Goal: Information Seeking & Learning: Learn about a topic

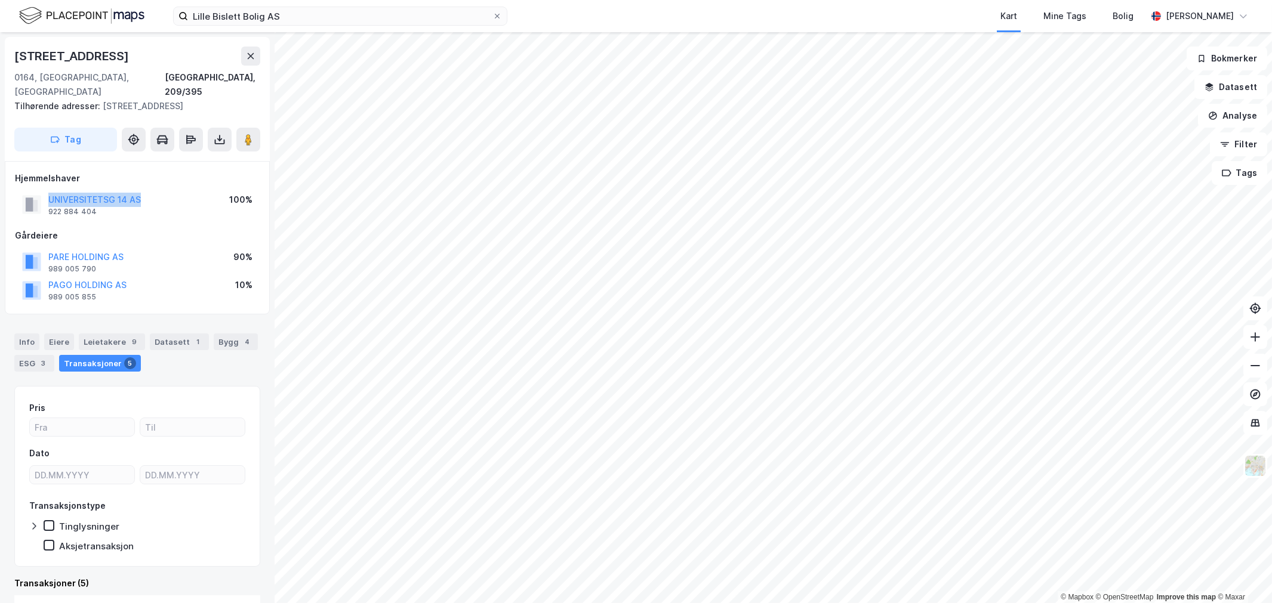
drag, startPoint x: 162, startPoint y: 175, endPoint x: 152, endPoint y: 186, distance: 14.4
click at [152, 186] on div "Hjemmelshaver UNIVERSITETSG 14 AS 922 884 404 100%" at bounding box center [137, 195] width 245 height 48
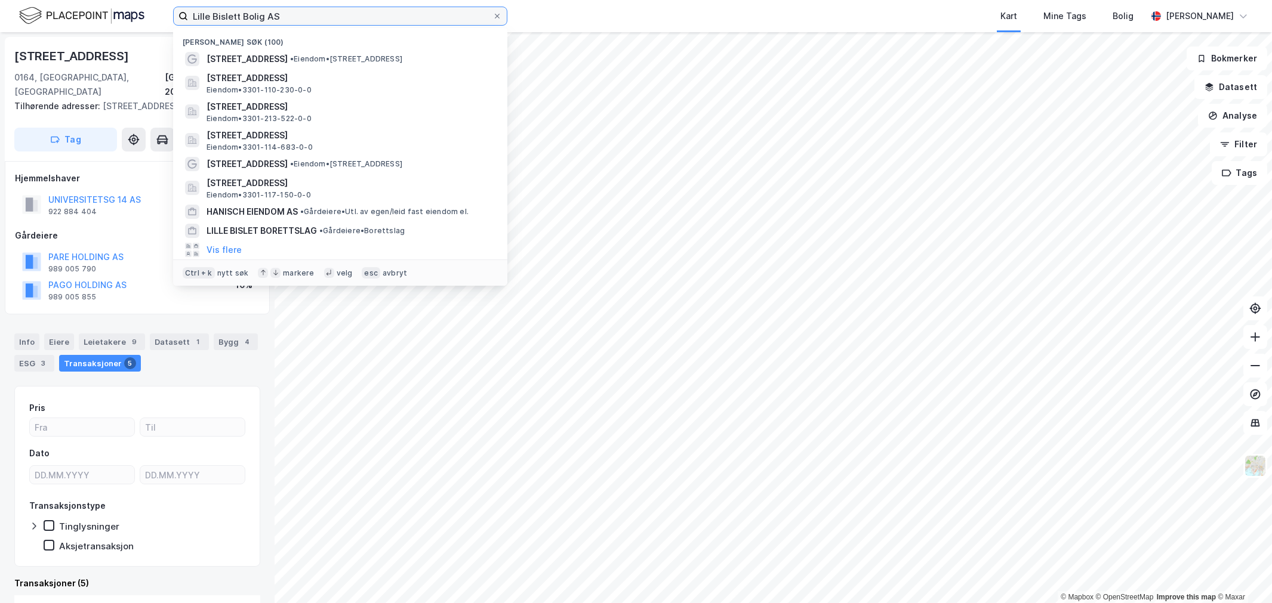
click at [412, 15] on input "Lille Bislett Bolig AS" at bounding box center [340, 16] width 304 height 18
paste input "d Jarnindustri"
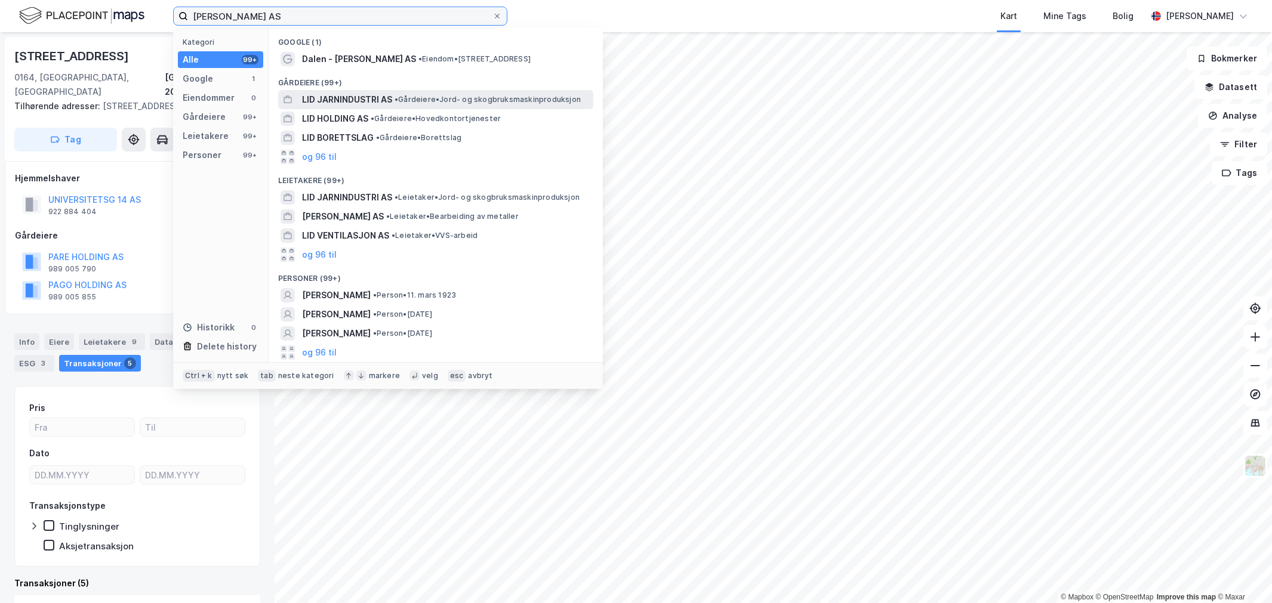
type input "Lid Jarnindustri AS"
click at [413, 95] on span "• Gårdeiere • Jord- og skogbruksmaskinproduksjon" at bounding box center [487, 100] width 186 height 10
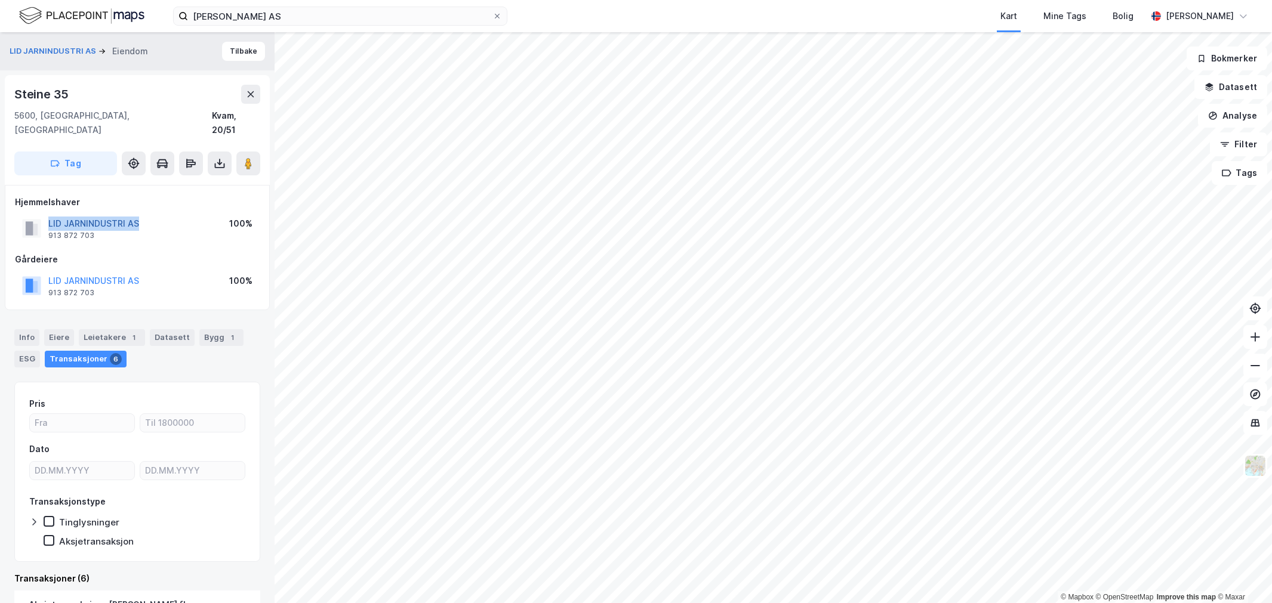
drag, startPoint x: 131, startPoint y: 209, endPoint x: 66, endPoint y: 209, distance: 65.6
click at [29, 214] on div "LID JARNINDUSTRI AS 913 872 703 100%" at bounding box center [137, 228] width 245 height 29
click at [122, 329] on div "Leietakere 1" at bounding box center [112, 337] width 66 height 17
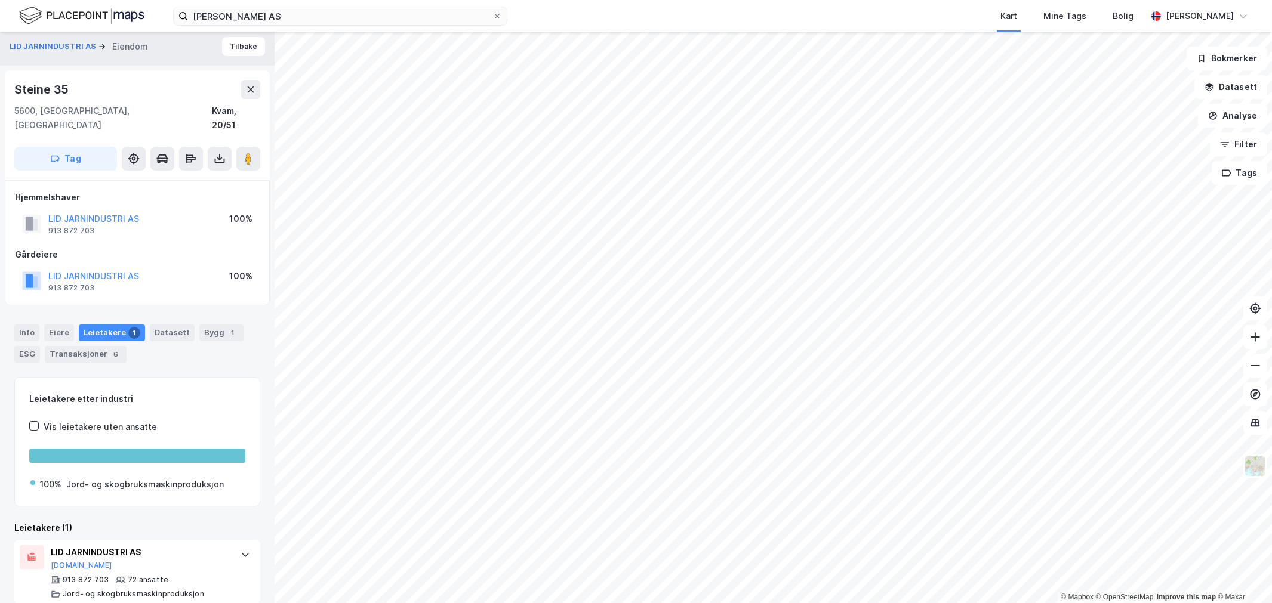
scroll to position [6, 0]
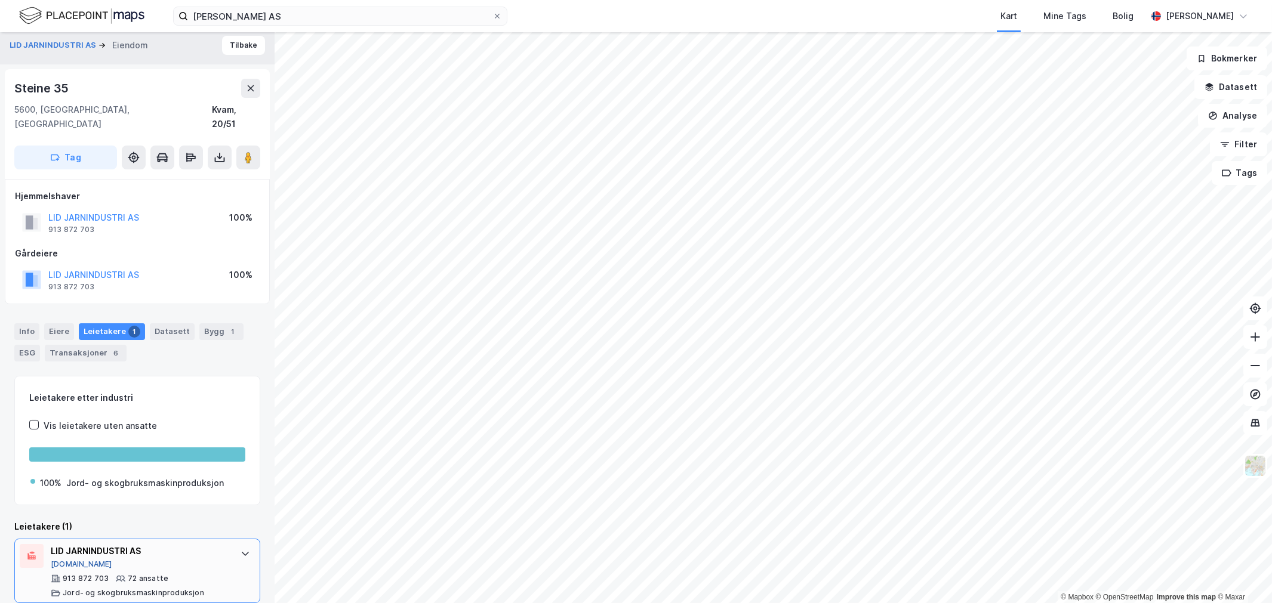
click at [70, 560] on button "[DOMAIN_NAME]" at bounding box center [81, 565] width 61 height 10
click at [68, 560] on button "[DOMAIN_NAME]" at bounding box center [81, 565] width 61 height 10
click at [80, 345] on div "Transaksjoner 6" at bounding box center [86, 353] width 82 height 17
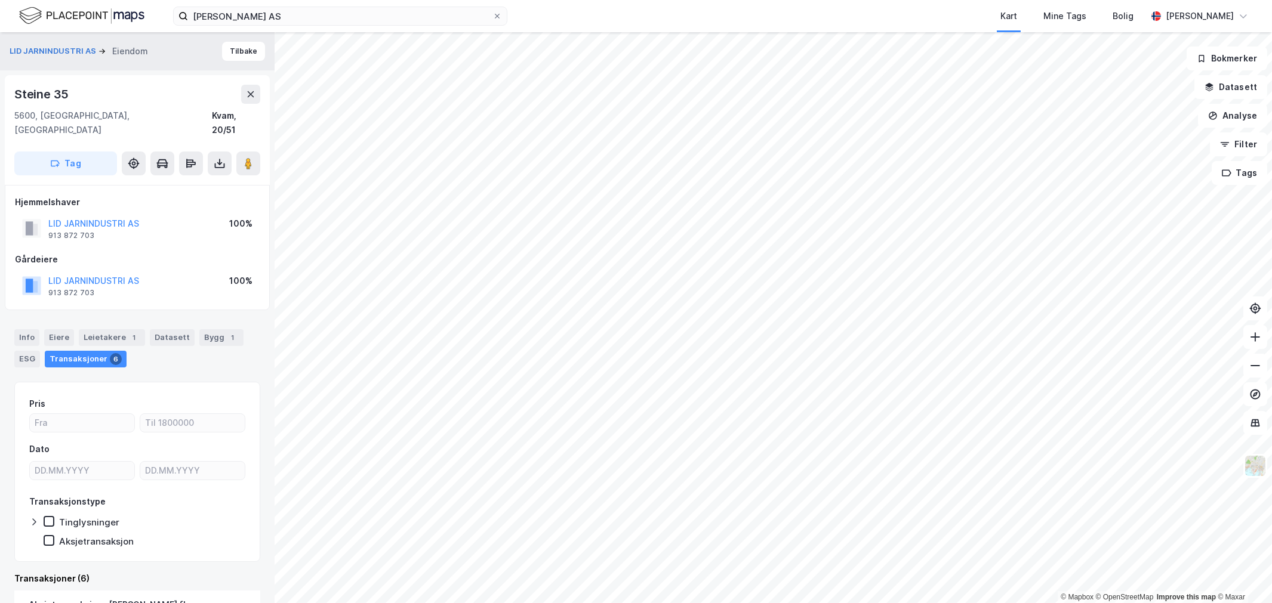
click at [187, 329] on div "Info Eiere Leietakere 1 Datasett Bygg 1 ESG Transaksjoner 6" at bounding box center [137, 348] width 246 height 38
click at [203, 329] on div "Bygg 1" at bounding box center [221, 337] width 44 height 17
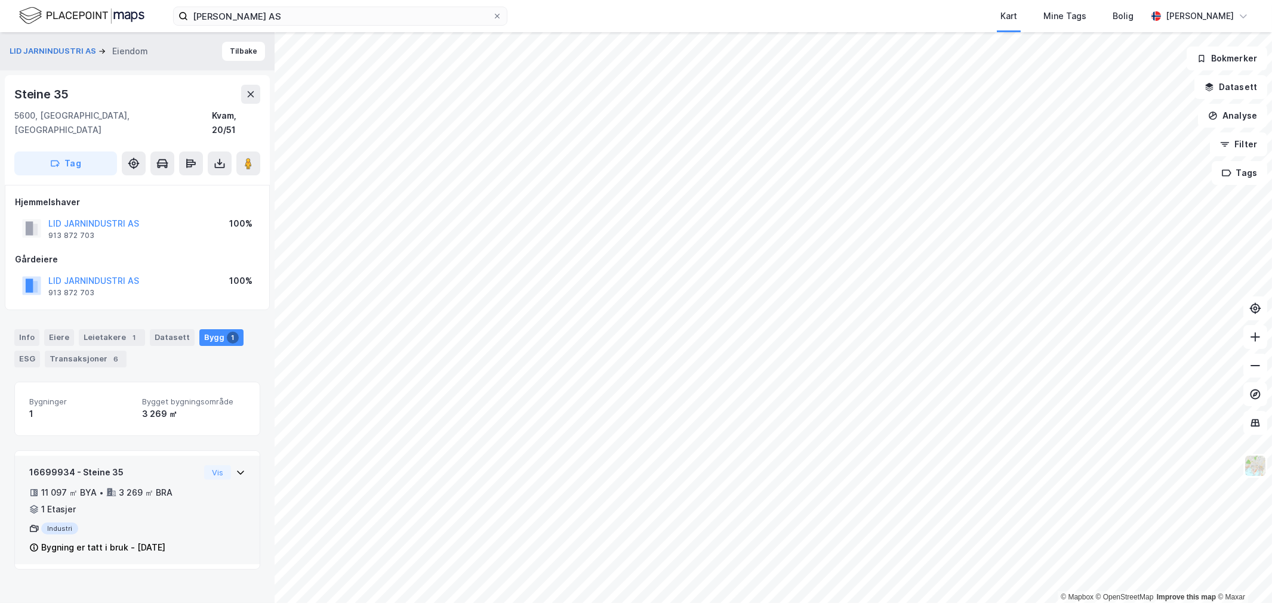
click at [189, 479] on div "16699934 - Steine 35 11 097 ㎡ BYA • 3 269 ㎡ BRA • 1 Etasjer Industri Bygning er…" at bounding box center [137, 514] width 216 height 99
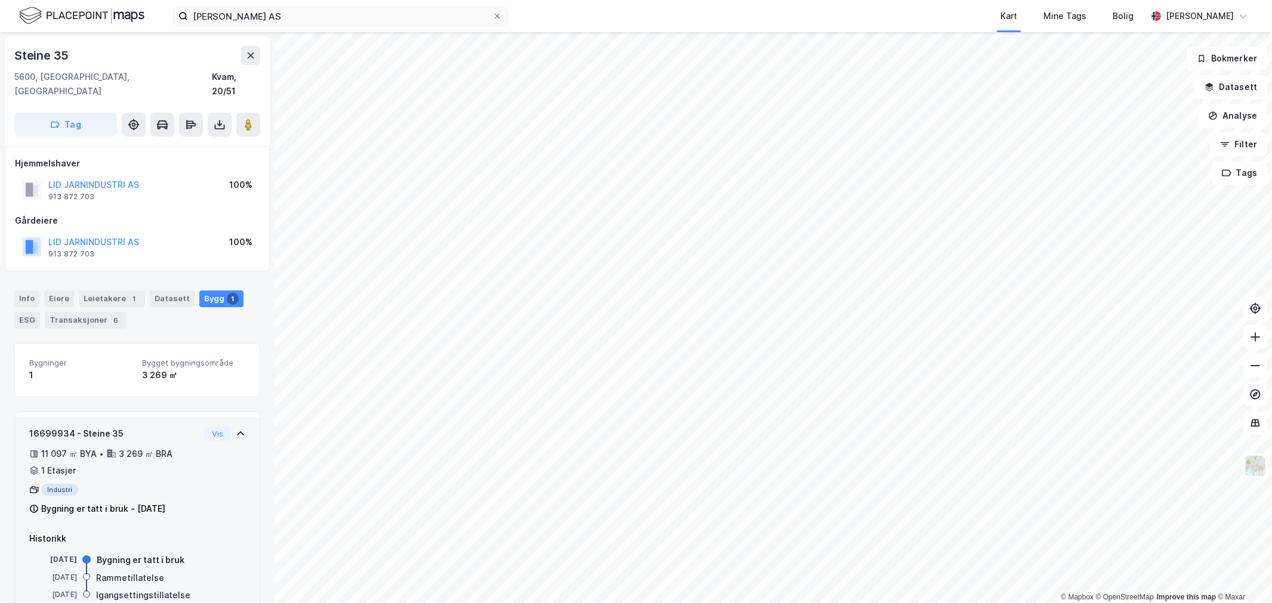
scroll to position [58, 0]
click at [184, 451] on div "11 097 ㎡ BYA • 3 269 ㎡ BRA • 1 Etasjer" at bounding box center [114, 463] width 170 height 31
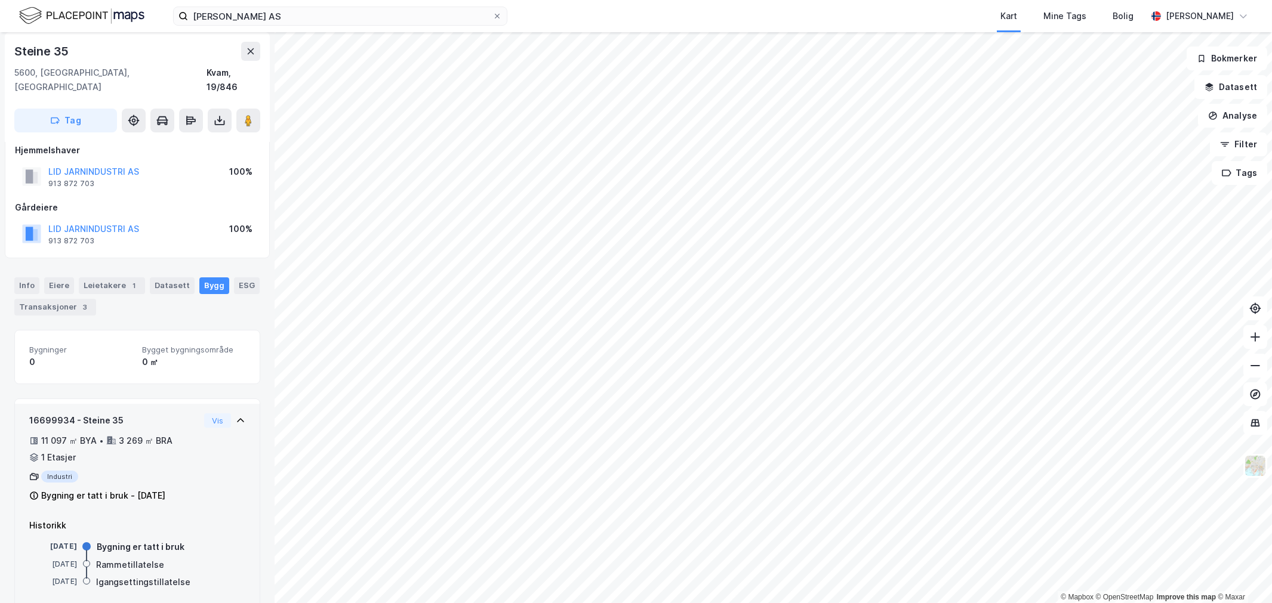
scroll to position [20, 0]
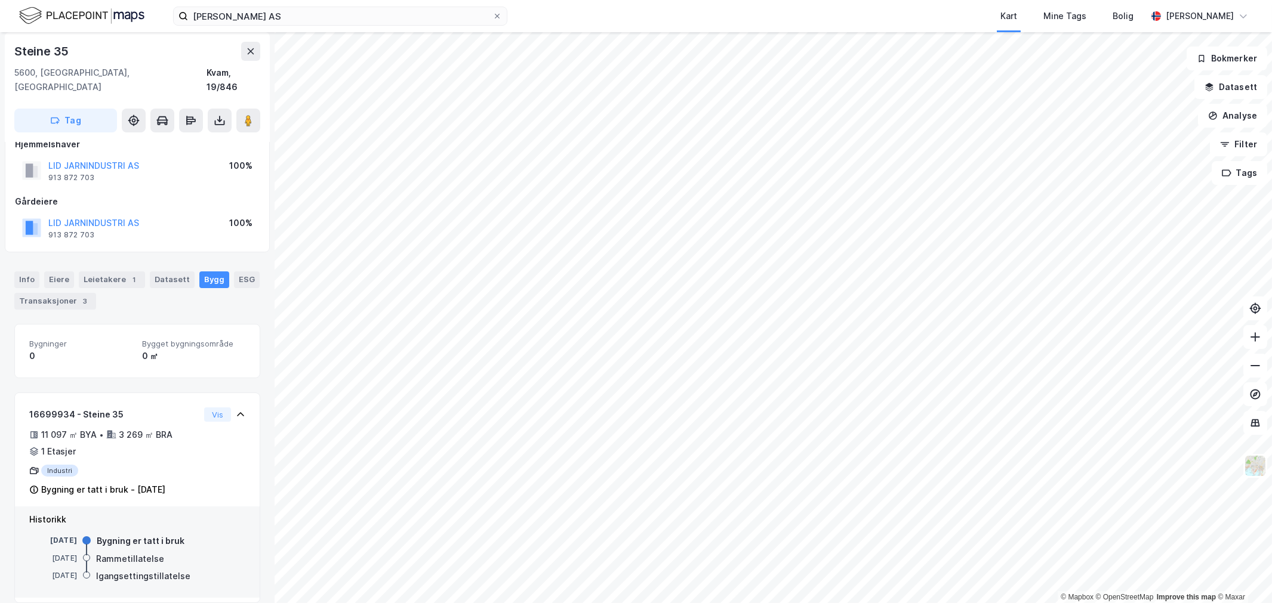
click at [61, 519] on div "Historikk 31. aug. 1998 Bygning er tatt i bruk 21. apr. 1997 Rammetillatelse 21…" at bounding box center [137, 553] width 245 height 92
click at [38, 535] on div "[DATE]" at bounding box center [53, 541] width 48 height 13
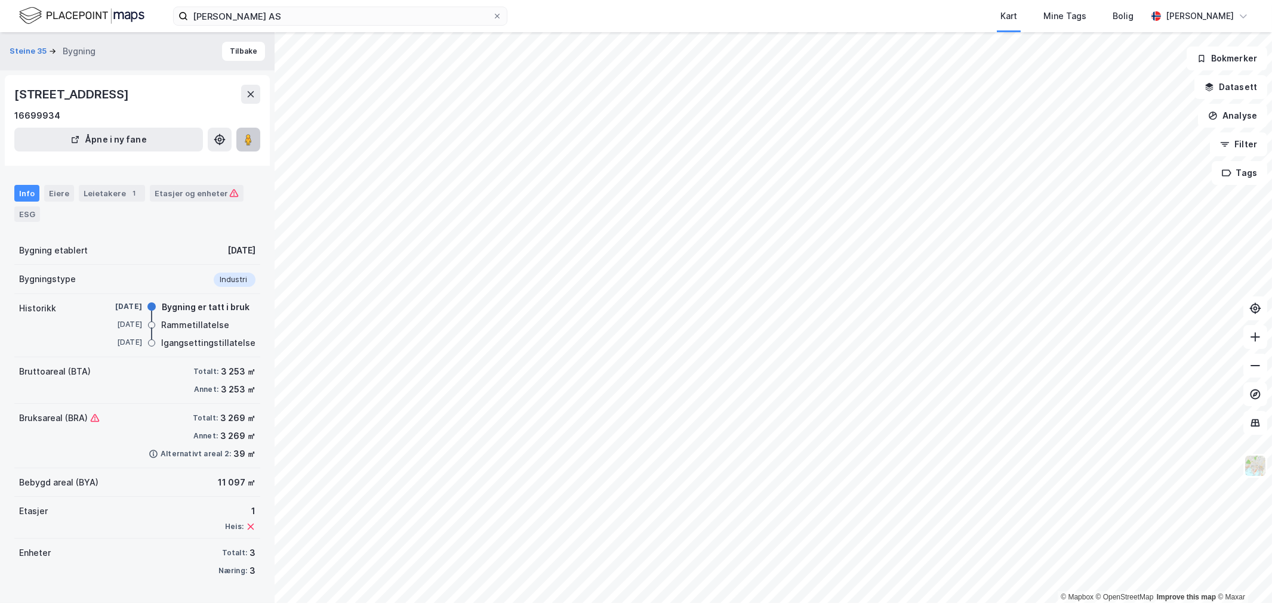
click at [252, 135] on icon at bounding box center [248, 140] width 12 height 12
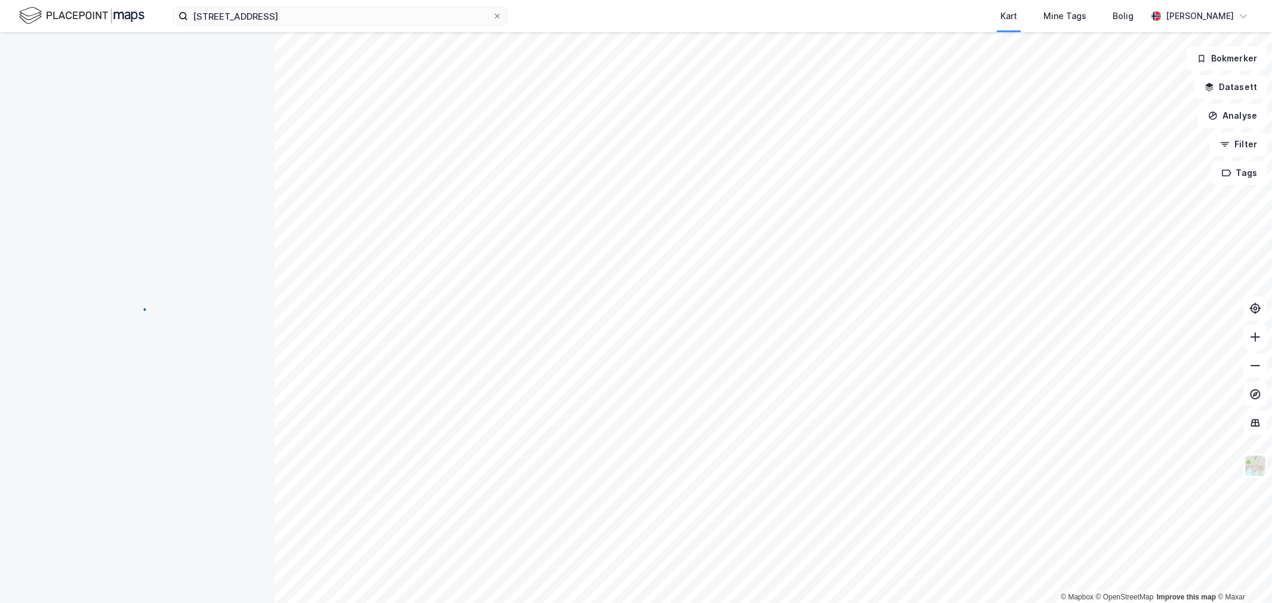
scroll to position [27, 0]
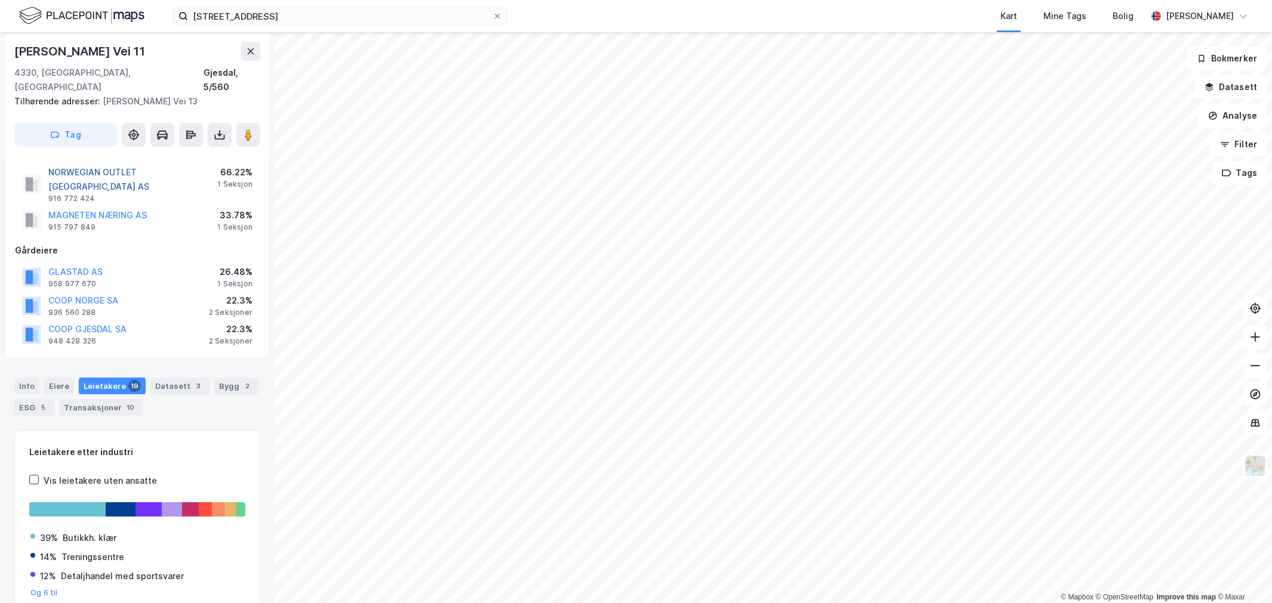
click at [0, 0] on button "NORWEGIAN OUTLET ROGALAND AS" at bounding box center [0, 0] width 0 height 0
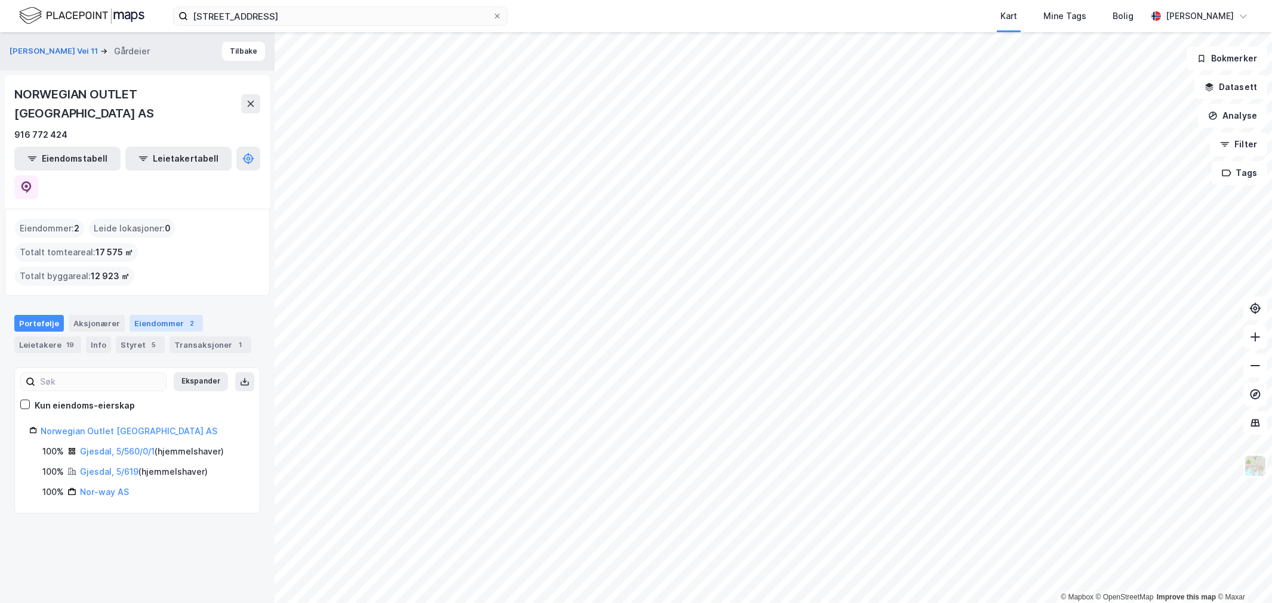
click at [161, 315] on div "Eiendommer 2" at bounding box center [166, 323] width 73 height 17
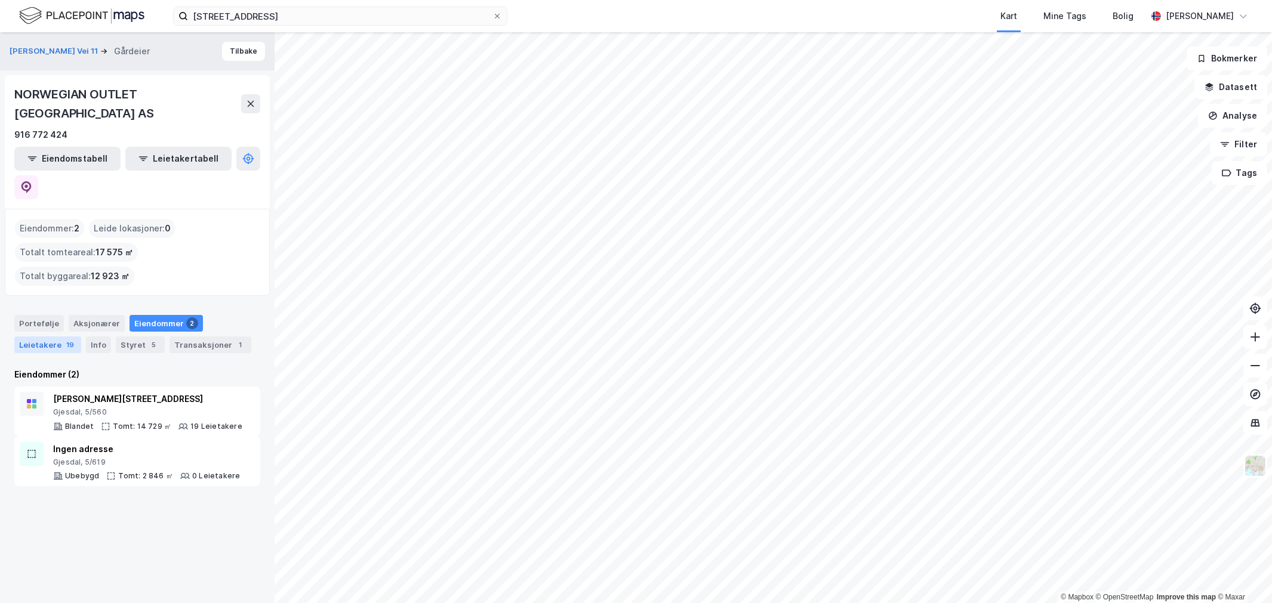
click at [31, 337] on div "Leietakere 19" at bounding box center [47, 345] width 67 height 17
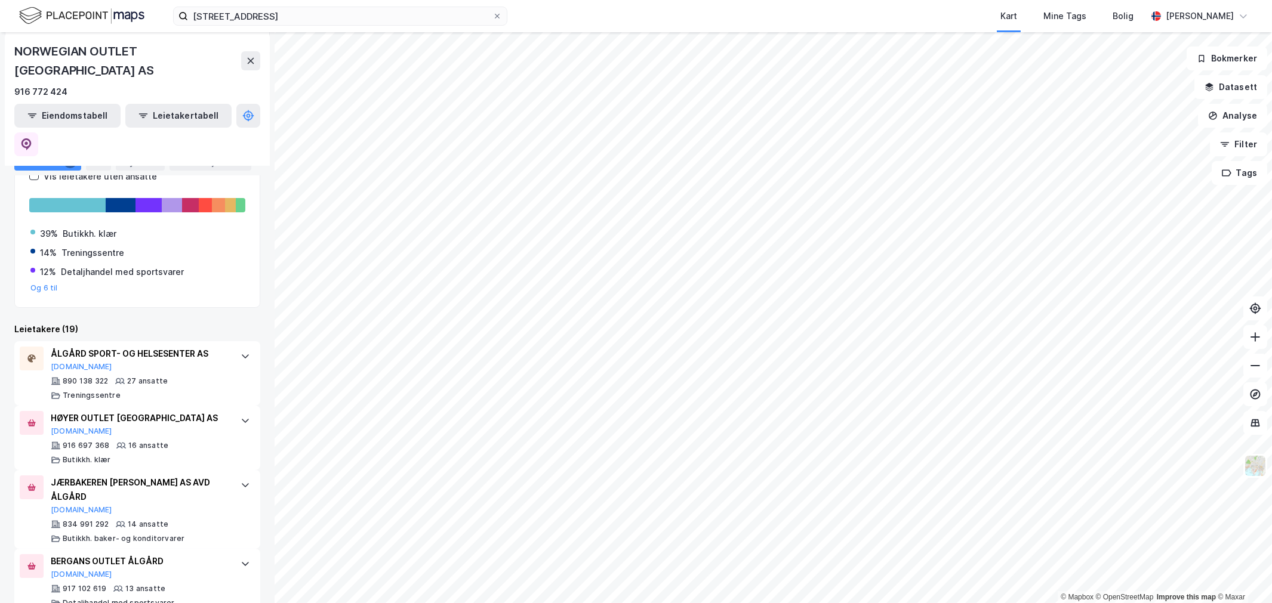
scroll to position [265, 0]
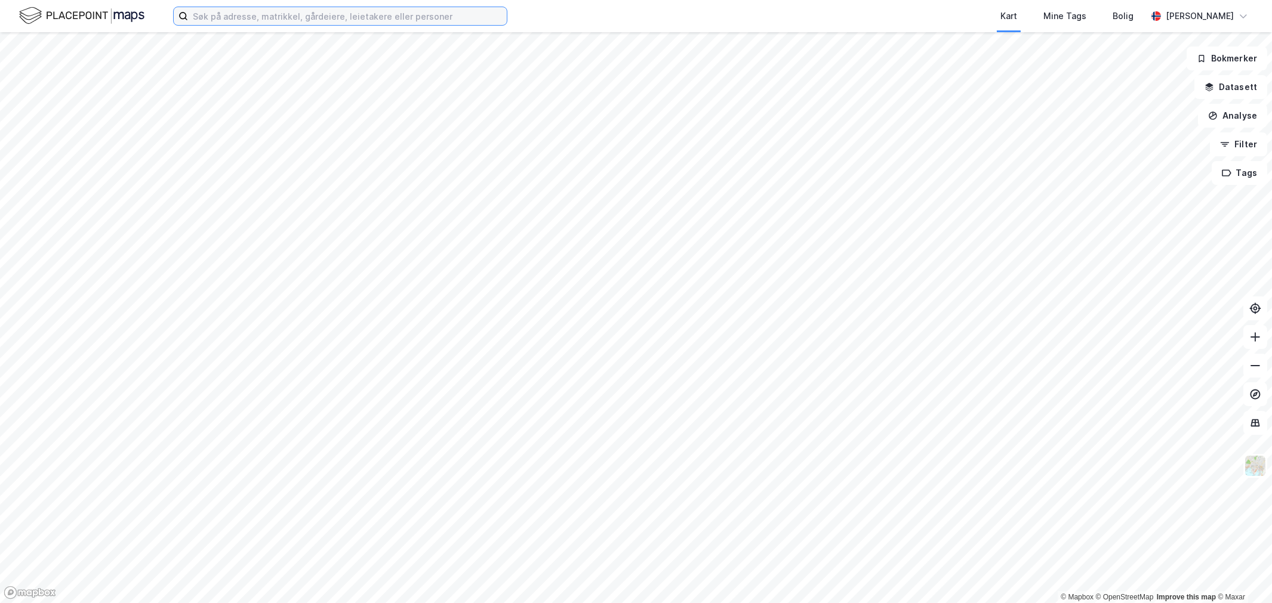
click at [373, 13] on input at bounding box center [347, 16] width 319 height 18
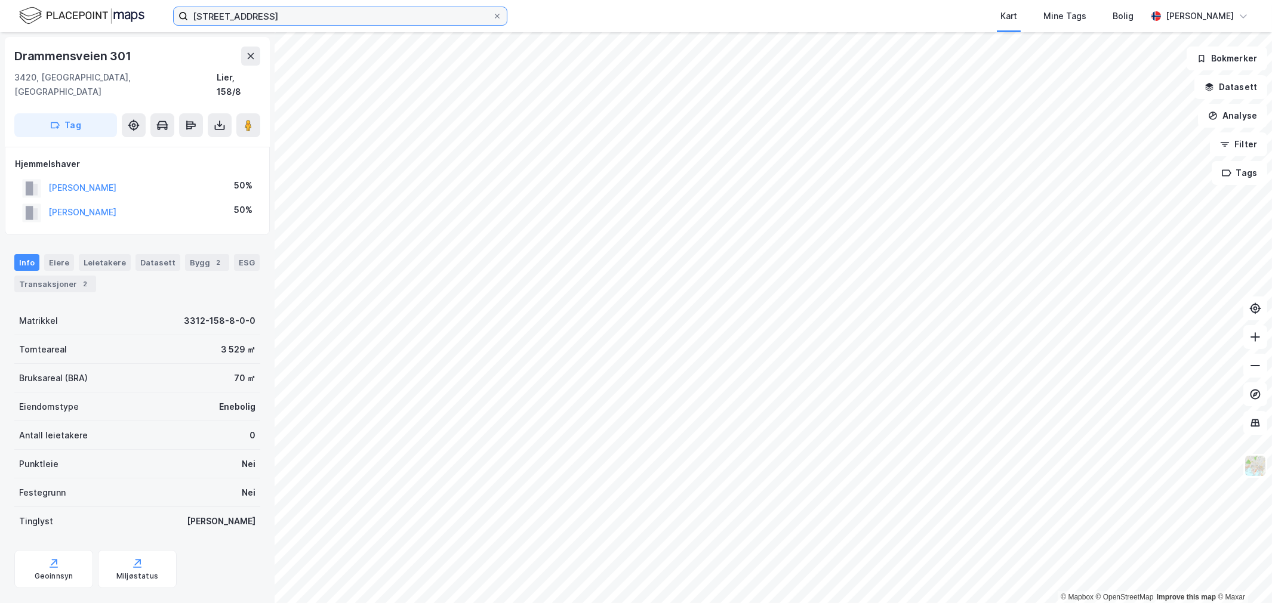
click at [294, 8] on input "drammensveien 297" at bounding box center [340, 16] width 304 height 18
click at [297, 19] on input "drammensveien 297" at bounding box center [340, 16] width 304 height 18
type input "d"
type input "drammensveien 297"
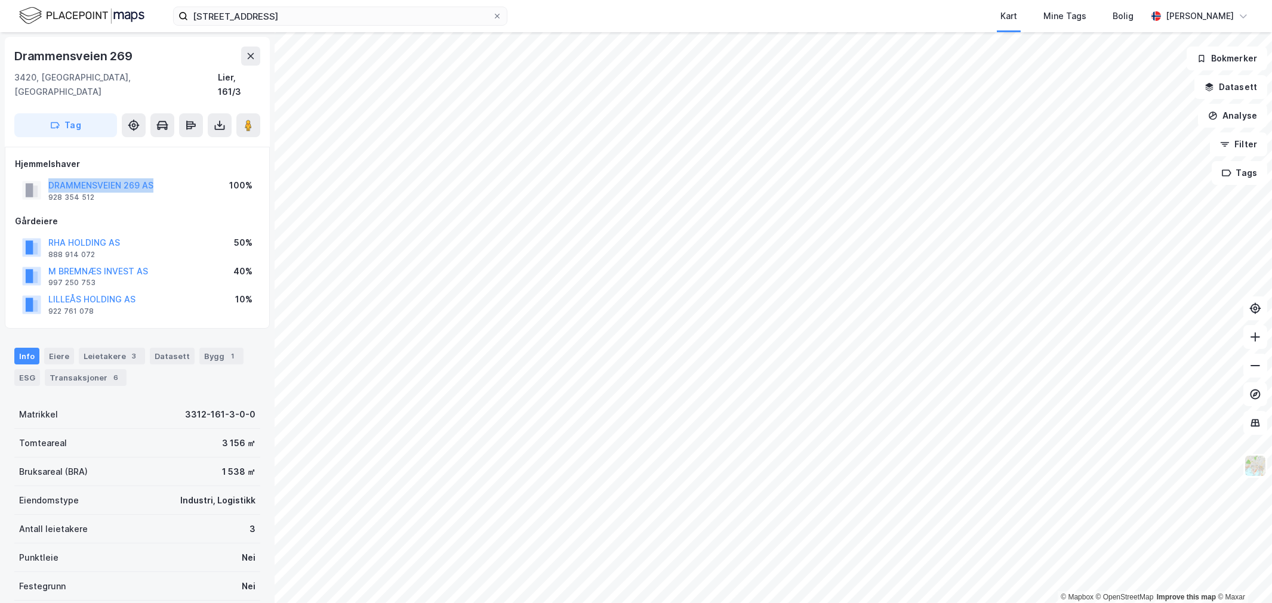
drag, startPoint x: 164, startPoint y: 166, endPoint x: 36, endPoint y: 169, distance: 127.8
click at [36, 176] on div "DRAMMENSVEIEN 269 AS 928 354 512 100%" at bounding box center [137, 190] width 245 height 29
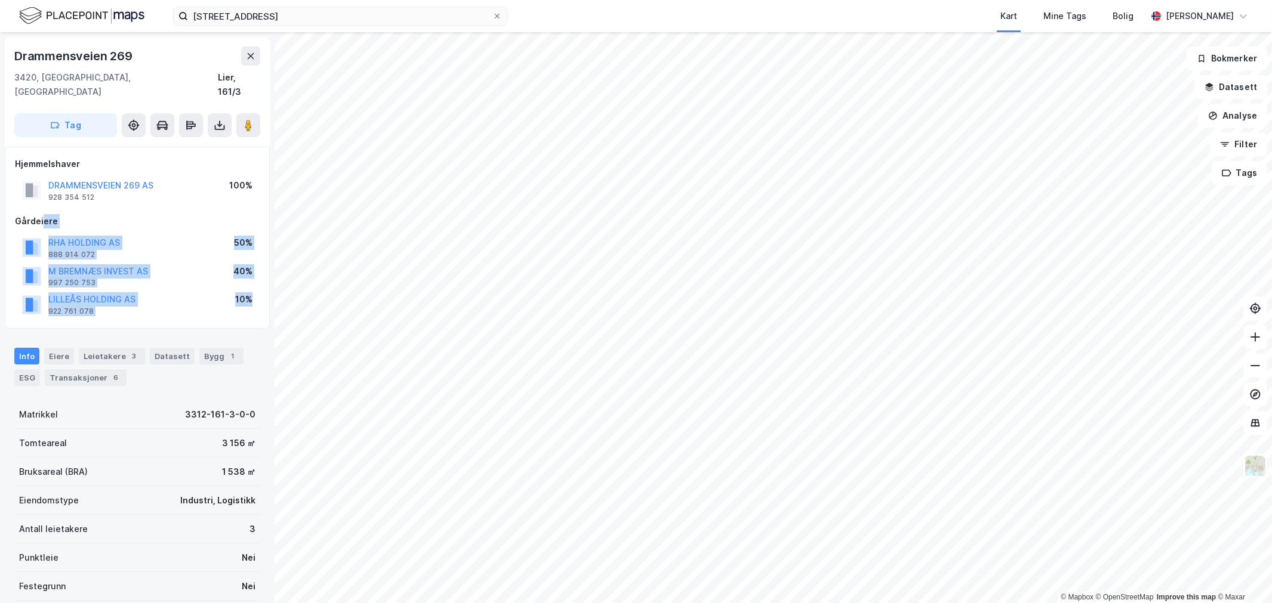
drag, startPoint x: 51, startPoint y: 230, endPoint x: 43, endPoint y: 195, distance: 35.5
click at [43, 195] on div "Hjemmelshaver DRAMMENSVEIEN 269 AS 928 354 512 100% Gårdeiere RHA HOLDING AS 88…" at bounding box center [137, 238] width 265 height 182
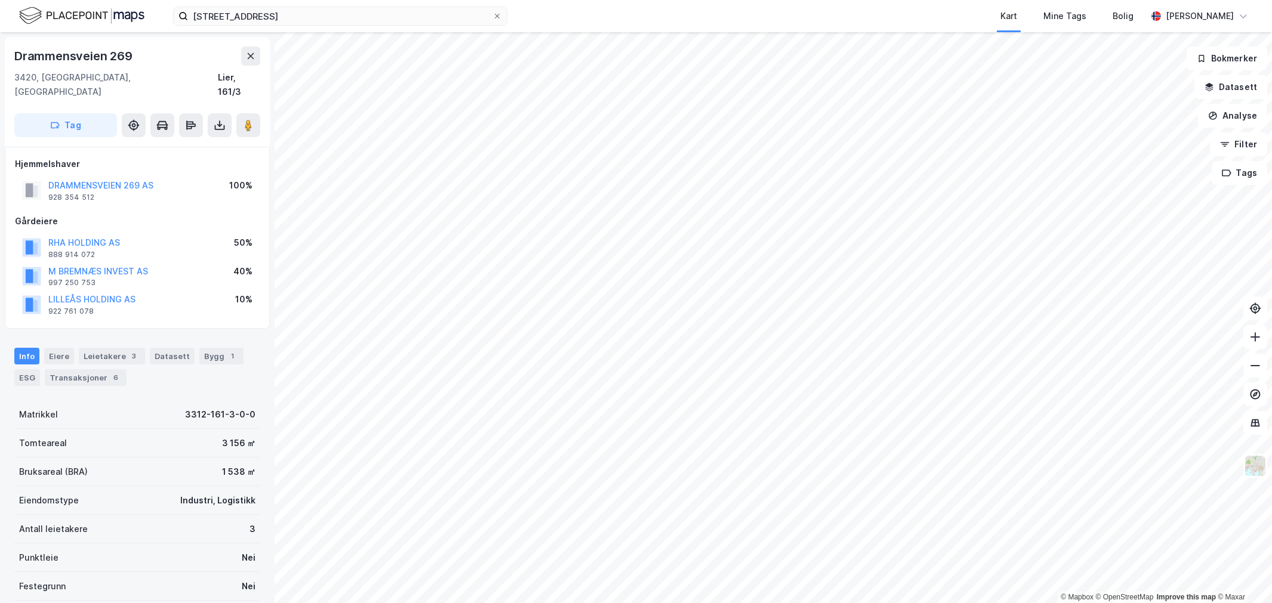
click at [9, 214] on div "Hjemmelshaver DRAMMENSVEIEN 269 AS 928 354 512 100% Gårdeiere RHA HOLDING AS 88…" at bounding box center [137, 238] width 265 height 182
click at [116, 348] on div "Leietakere 3" at bounding box center [112, 356] width 66 height 17
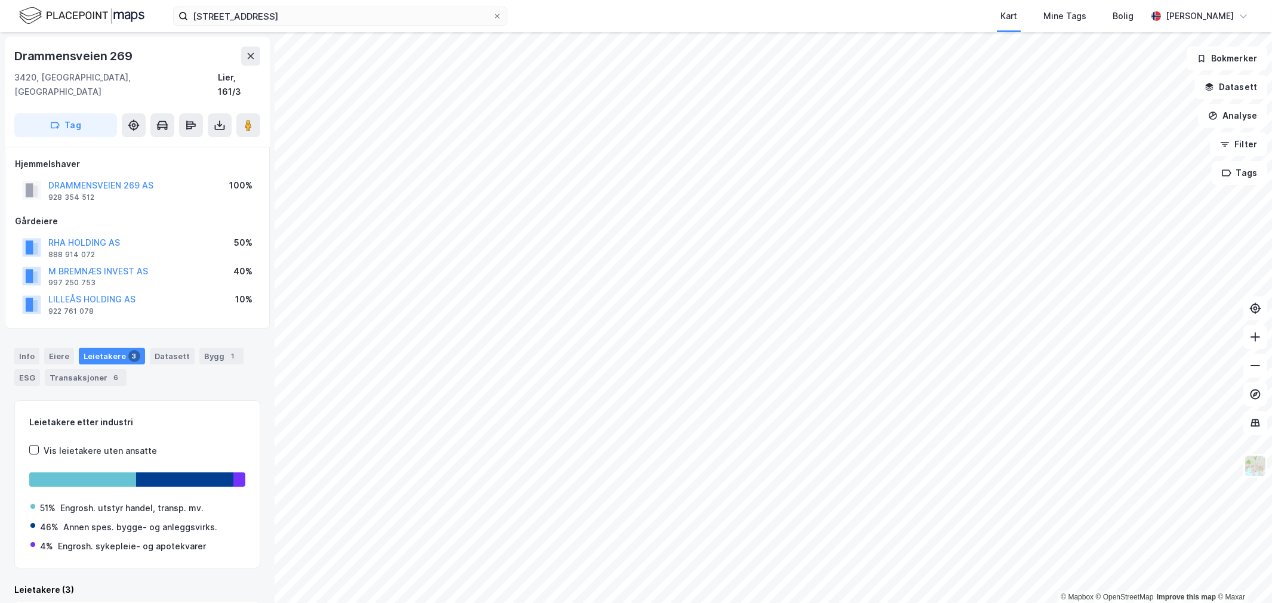
scroll to position [192, 0]
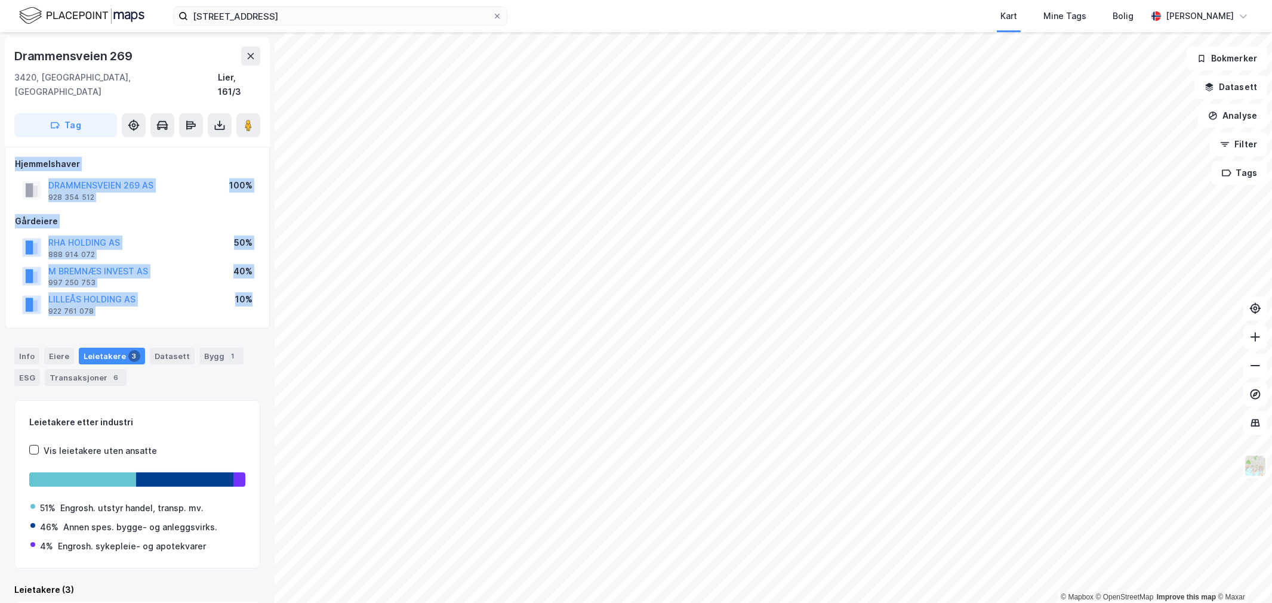
drag, startPoint x: 127, startPoint y: 305, endPoint x: 2, endPoint y: 134, distance: 211.5
click at [3, 134] on div "Drammensveien 269 3420, Lierskogen, Buskerud Lier, 161/3 Tag Hjemmelshaver DRAM…" at bounding box center [137, 317] width 275 height 571
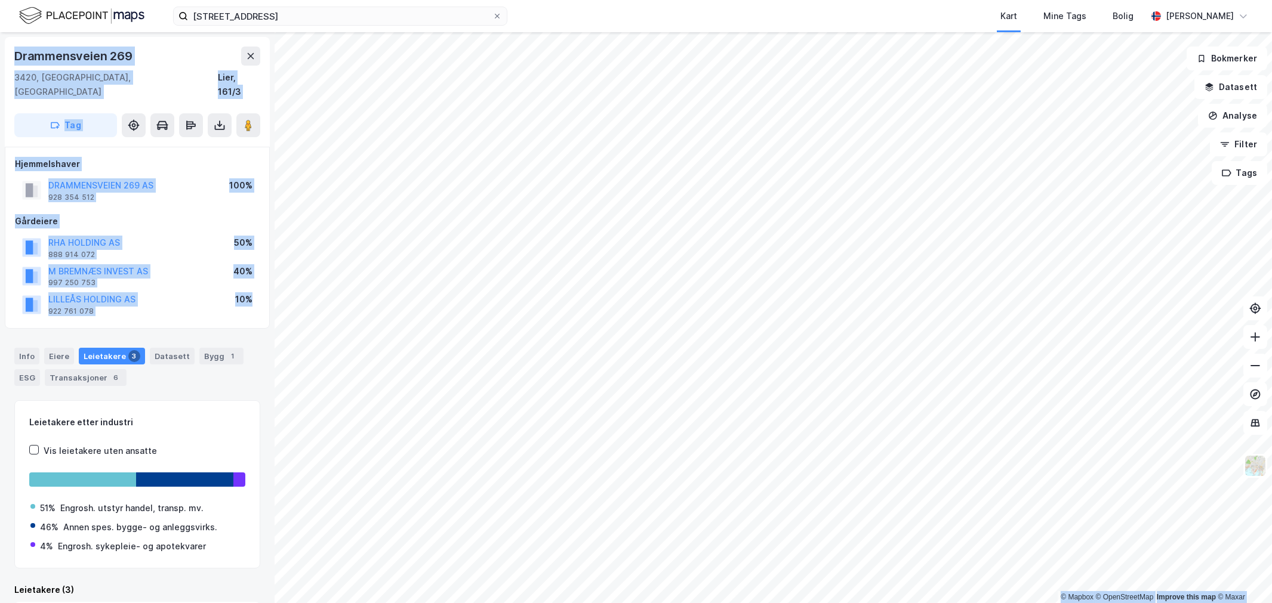
drag, startPoint x: 156, startPoint y: 309, endPoint x: -2, endPoint y: 150, distance: 224.1
click at [0, 150] on html "drammensveien 297 Kart Mine Tags Bolig Wilhelm Grøm © Mapbox © OpenStreetMap Im…" at bounding box center [636, 301] width 1272 height 603
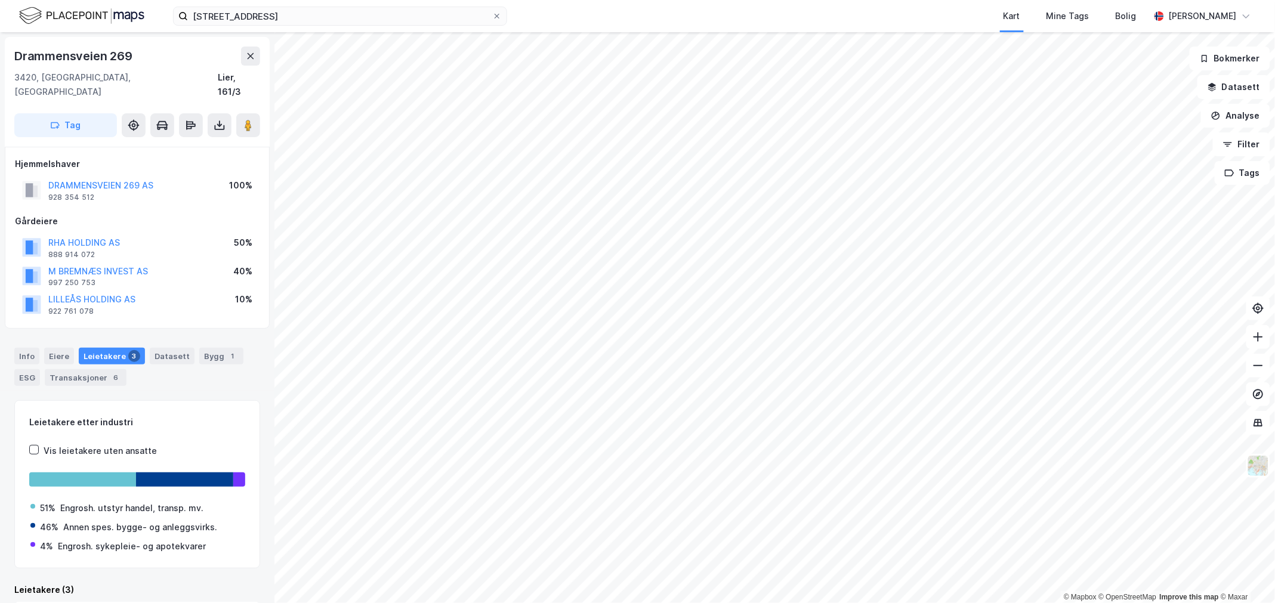
click at [142, 334] on div "Info Eiere Leietakere 3 Datasett Bygg 1 ESG Transaksjoner 6" at bounding box center [137, 362] width 275 height 57
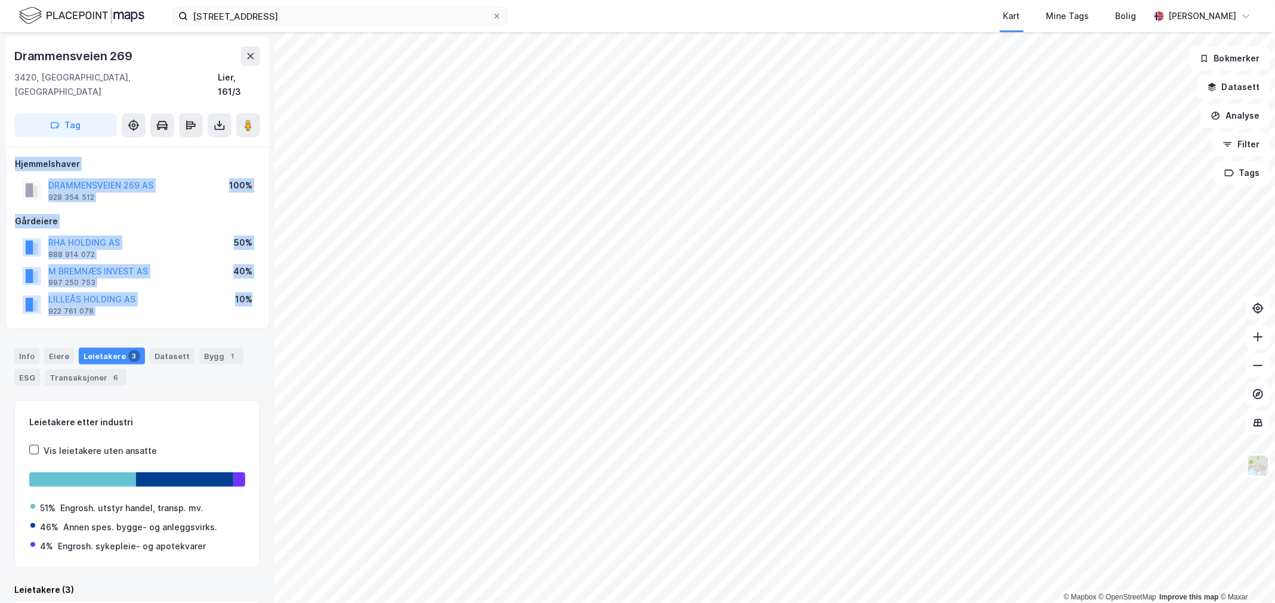
drag, startPoint x: 124, startPoint y: 313, endPoint x: 11, endPoint y: 150, distance: 198.2
click at [11, 150] on div "Hjemmelshaver DRAMMENSVEIEN 269 AS 928 354 512 100% Gårdeiere RHA HOLDING AS 88…" at bounding box center [137, 238] width 265 height 182
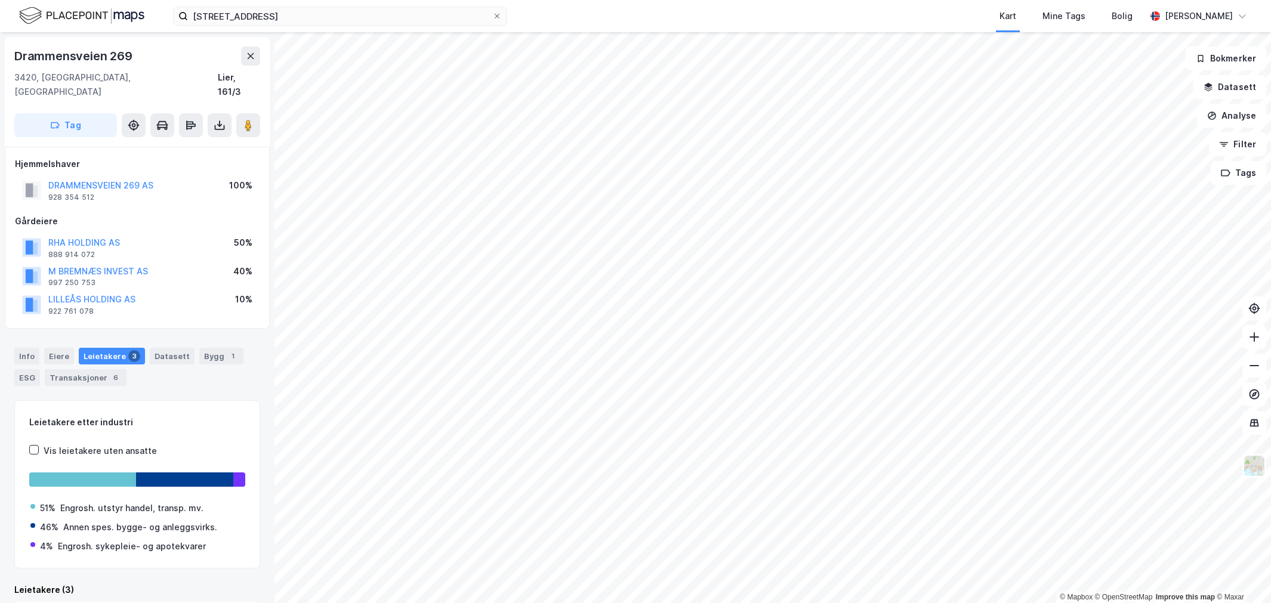
click at [87, 374] on div "Info Eiere Leietakere 3 Datasett Bygg 1 ESG Transaksjoner 6" at bounding box center [137, 362] width 275 height 57
click at [93, 369] on div "Transaksjoner 6" at bounding box center [86, 377] width 82 height 17
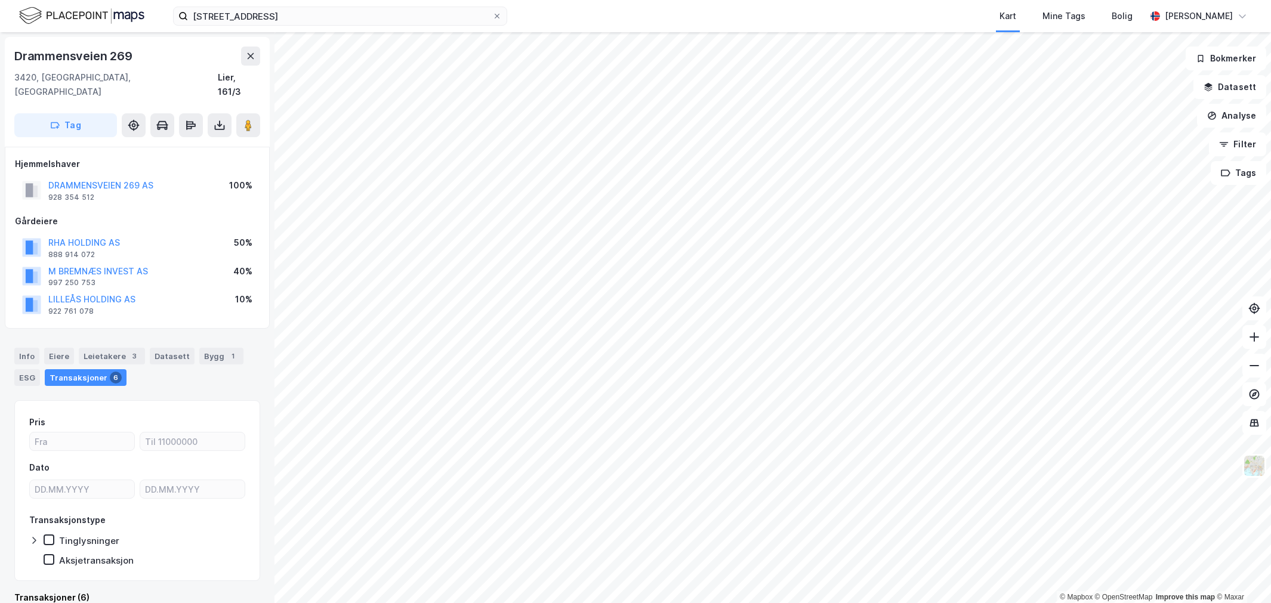
click at [13, 349] on div "Info Eiere Leietakere 3 Datasett Bygg 1 ESG Transaksjoner 6" at bounding box center [137, 362] width 275 height 57
click at [18, 348] on div "Info" at bounding box center [26, 356] width 25 height 17
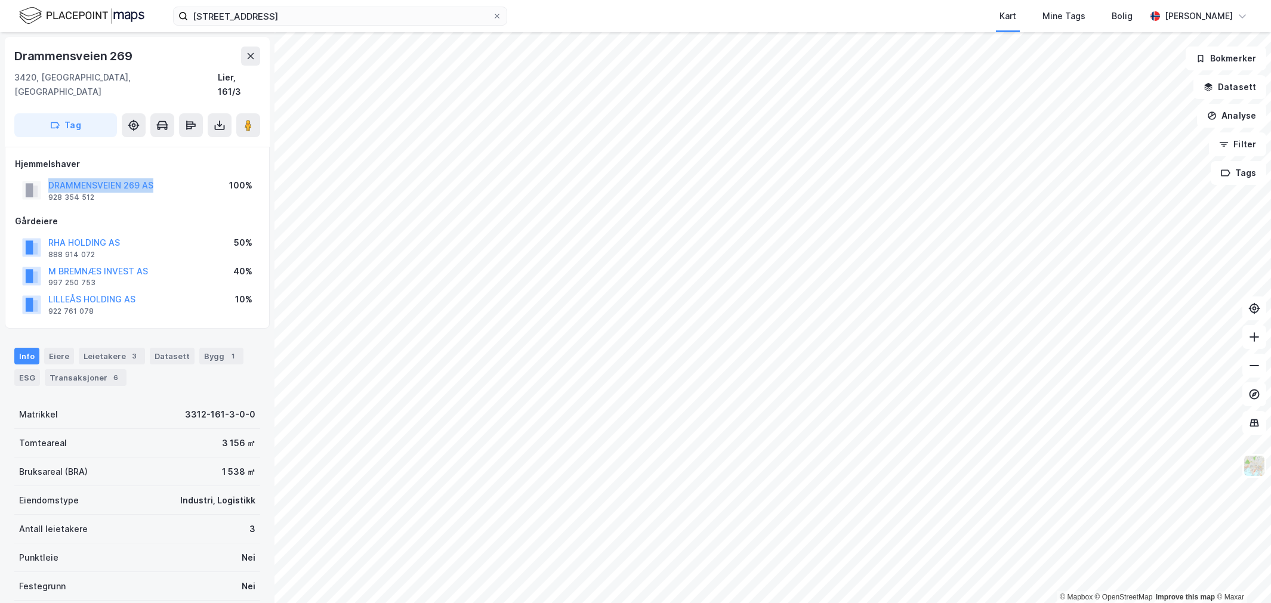
drag, startPoint x: 162, startPoint y: 170, endPoint x: 38, endPoint y: 169, distance: 124.7
click at [38, 176] on div "DRAMMENSVEIEN 269 AS 928 354 512 100%" at bounding box center [137, 190] width 245 height 29
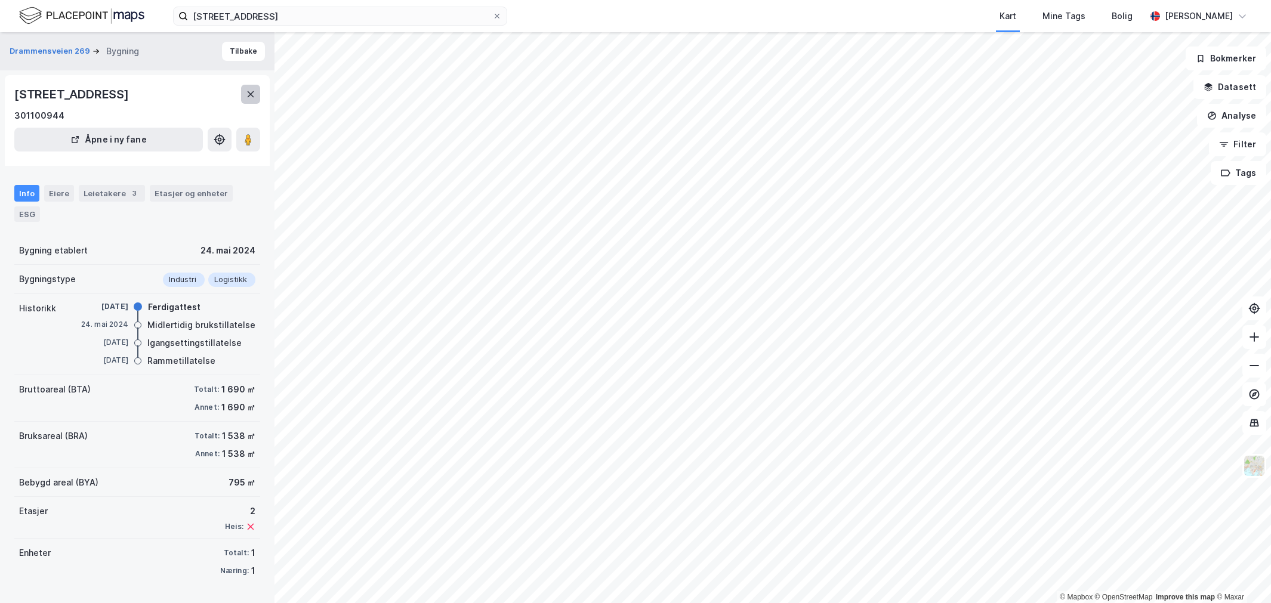
click at [251, 100] on button at bounding box center [250, 94] width 19 height 19
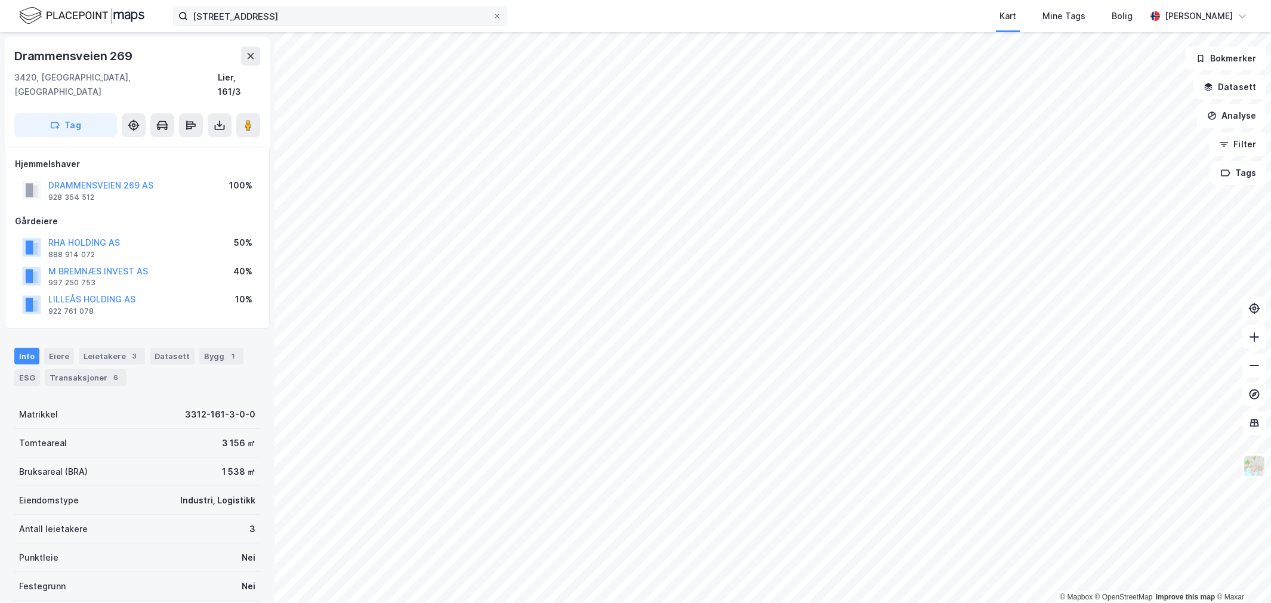
scroll to position [1, 0]
click at [254, 113] on button at bounding box center [248, 125] width 24 height 24
drag, startPoint x: 148, startPoint y: 251, endPoint x: 45, endPoint y: 257, distance: 102.8
click at [45, 261] on div "M BREMNÆS INVEST AS 997 250 753 40%" at bounding box center [137, 275] width 245 height 29
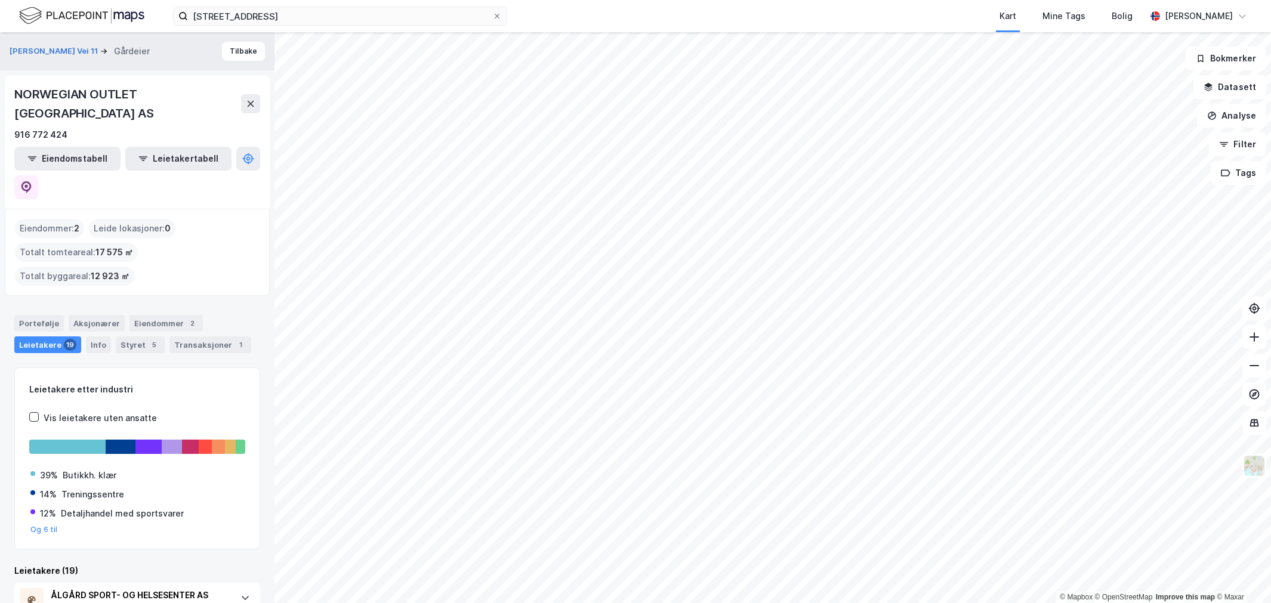
scroll to position [265, 0]
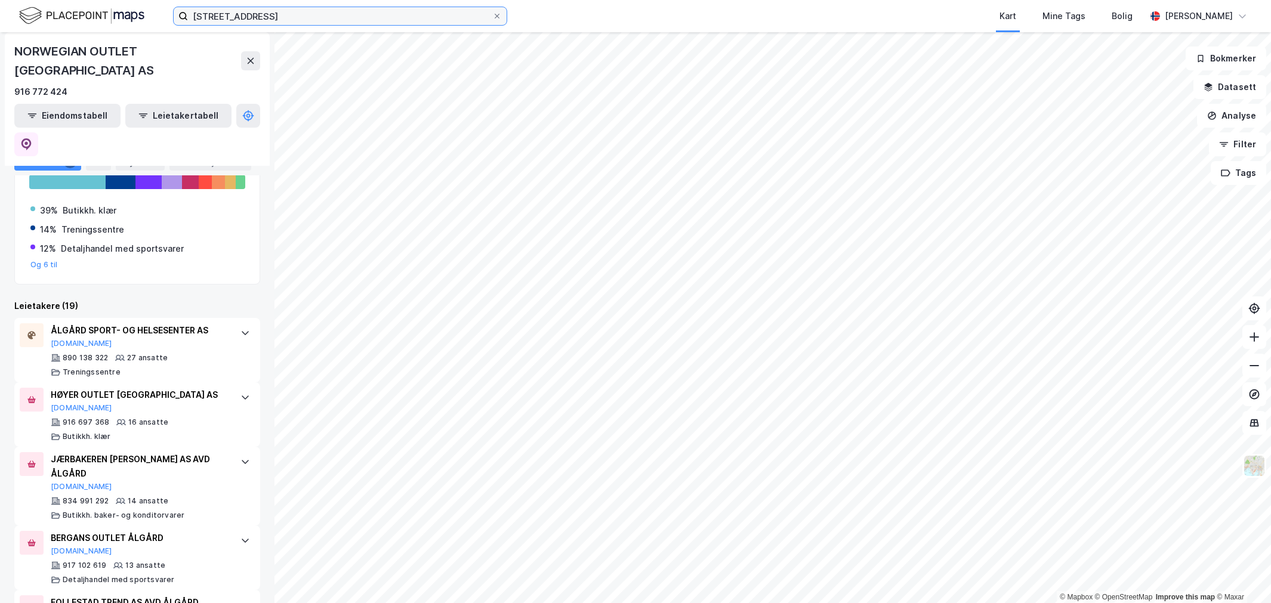
click at [315, 8] on input "[STREET_ADDRESS]" at bounding box center [340, 16] width 304 height 18
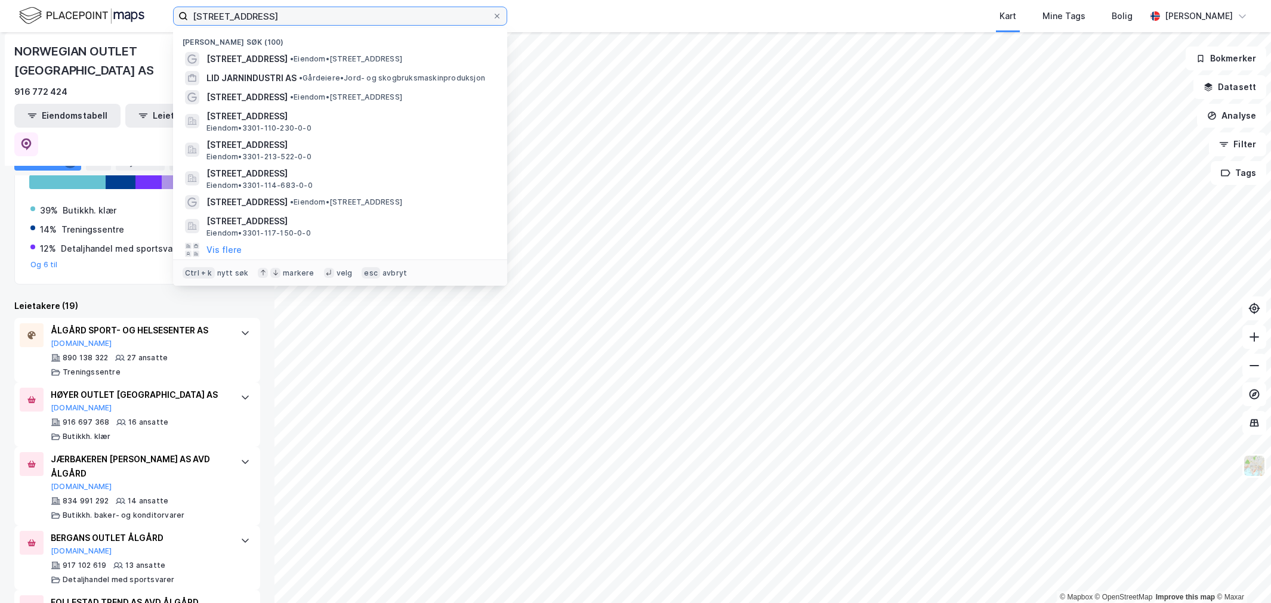
click at [315, 8] on input "[STREET_ADDRESS]" at bounding box center [340, 16] width 304 height 18
